Goal: Information Seeking & Learning: Learn about a topic

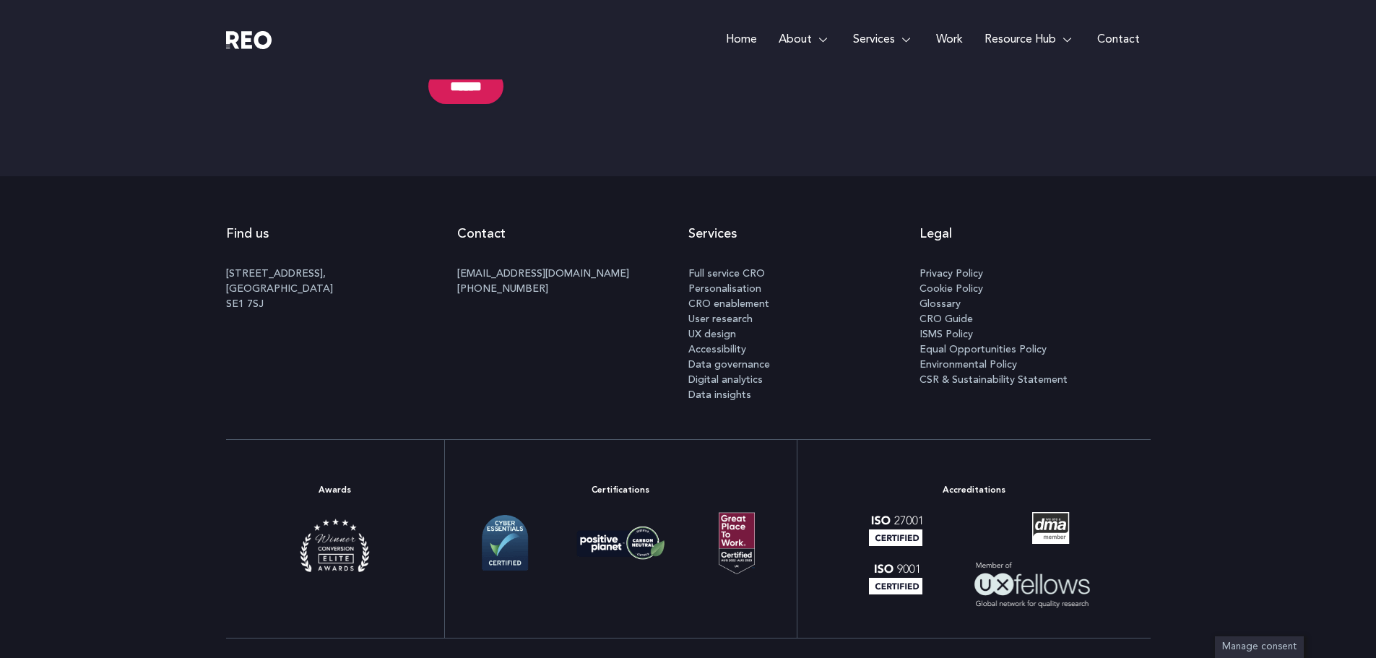
scroll to position [4961, 0]
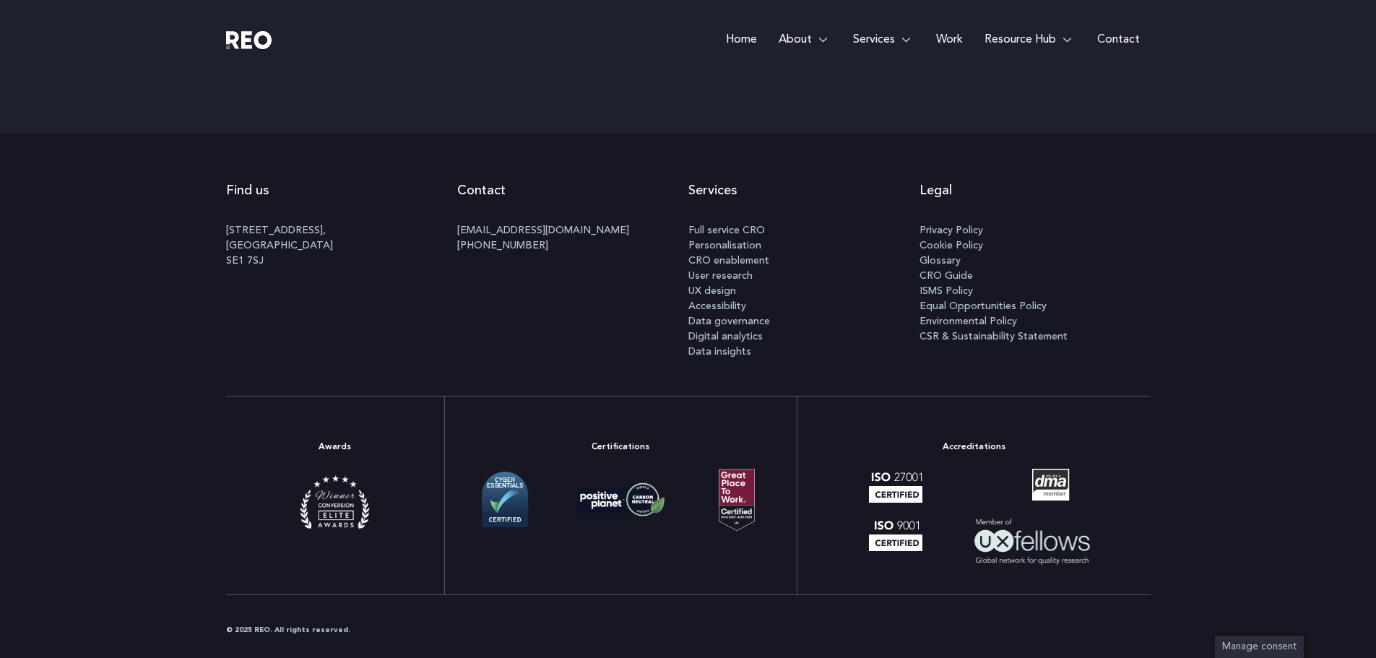
click at [623, 503] on img at bounding box center [620, 499] width 101 height 51
click at [955, 323] on span "Environmental Policy" at bounding box center [967, 320] width 97 height 15
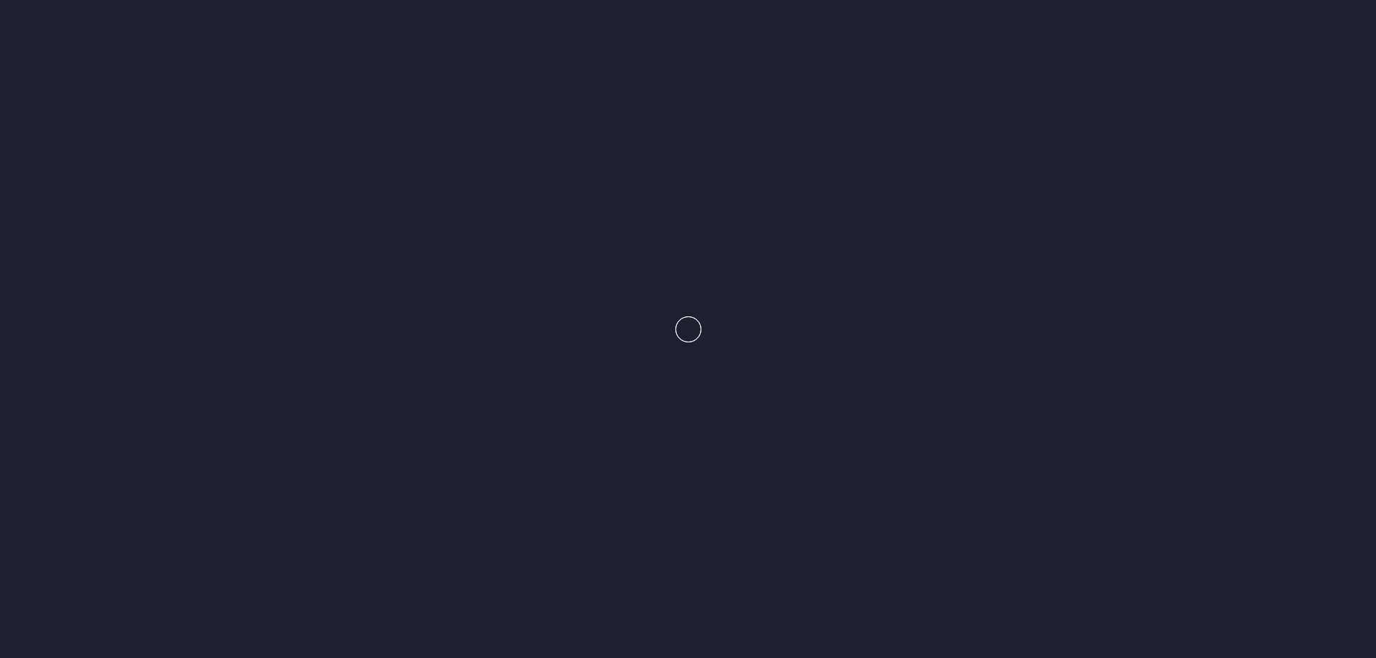
scroll to position [5004, 0]
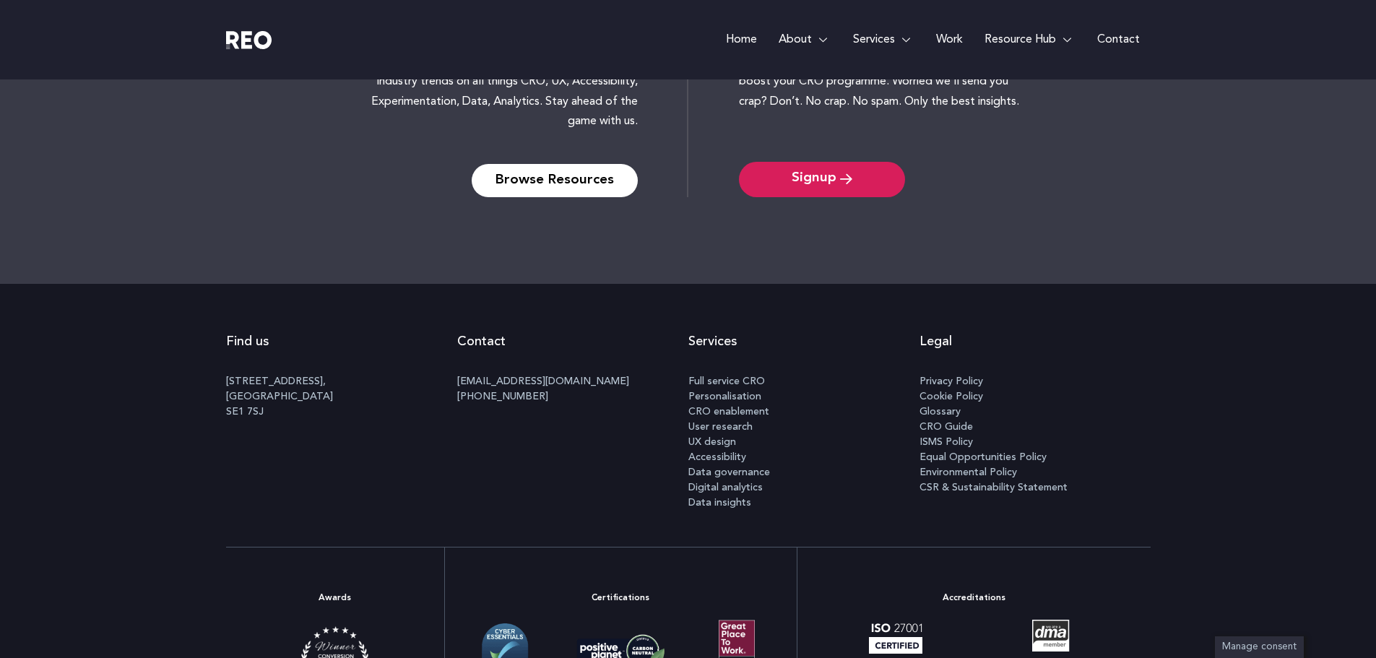
scroll to position [1364, 0]
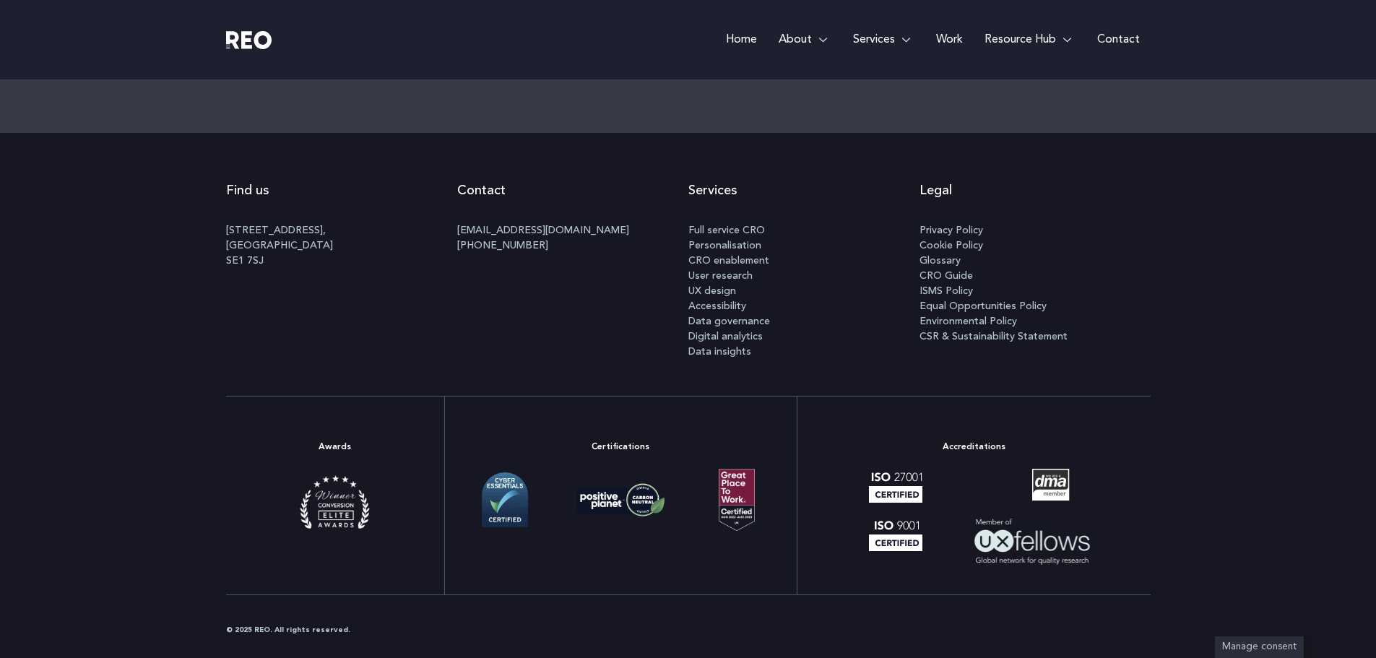
click at [968, 337] on span "CSR & Sustainability Statement" at bounding box center [993, 336] width 148 height 15
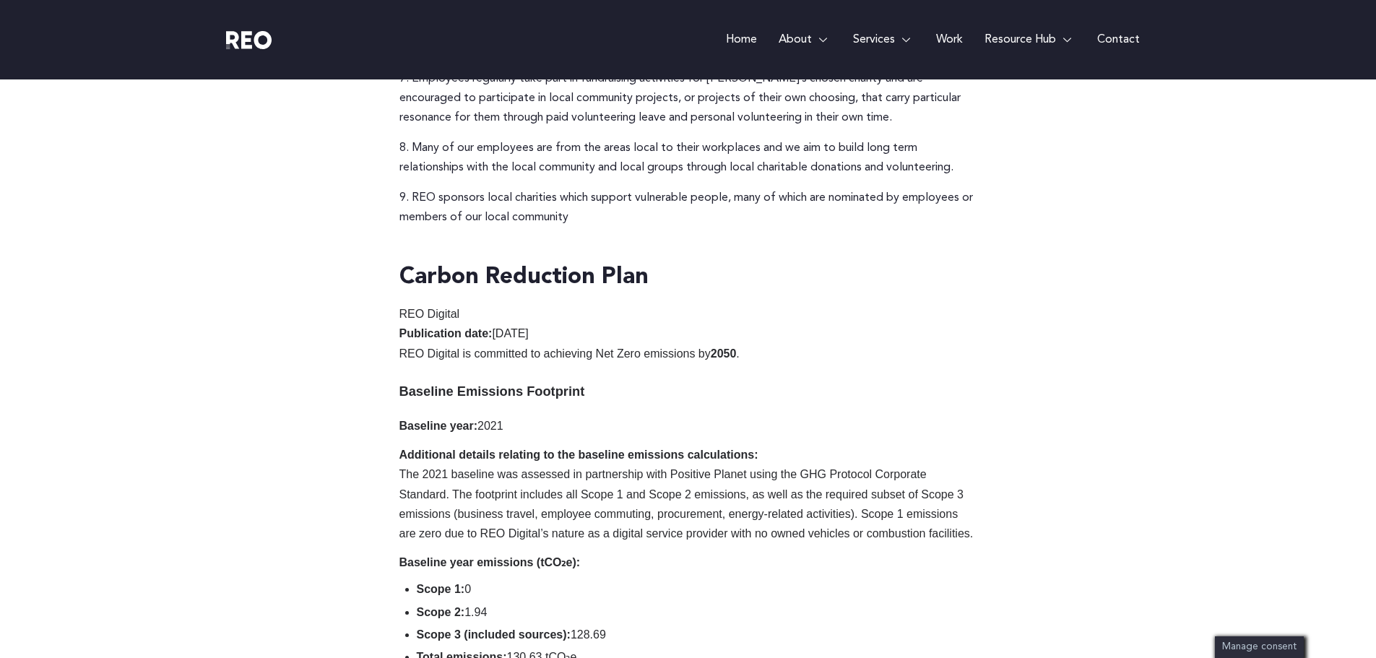
scroll to position [1155, 0]
